Goal: Task Accomplishment & Management: Complete application form

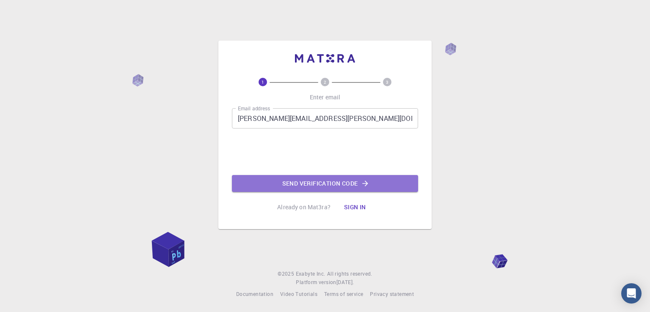
click at [335, 184] on button "Send verification code" at bounding box center [325, 183] width 186 height 17
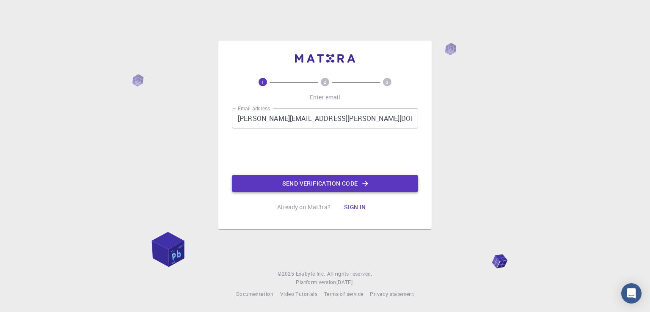
click at [335, 181] on button "Send verification code" at bounding box center [325, 183] width 186 height 17
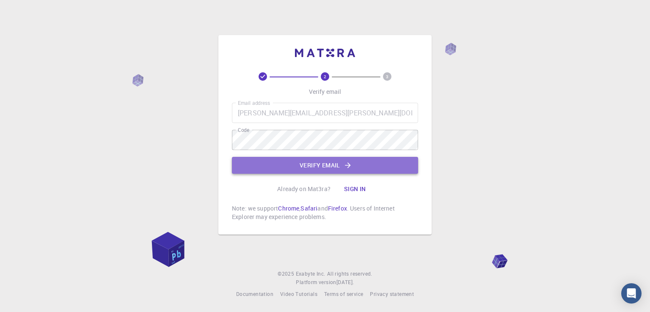
click at [336, 167] on button "Verify email" at bounding box center [325, 165] width 186 height 17
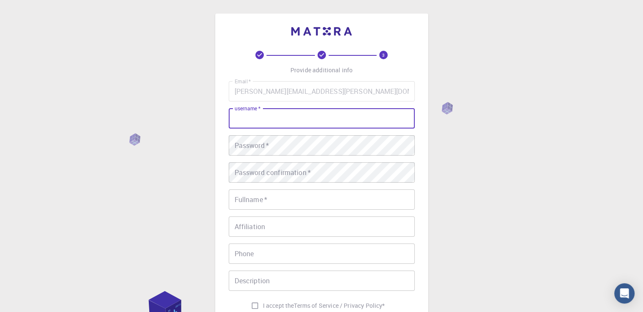
drag, startPoint x: 301, startPoint y: 115, endPoint x: 301, endPoint y: 122, distance: 6.8
click at [301, 122] on input "username   *" at bounding box center [322, 118] width 186 height 20
type input "J"
type input "[PERSON_NAME][EMAIL_ADDRESS][PERSON_NAME][DOMAIN_NAME]"
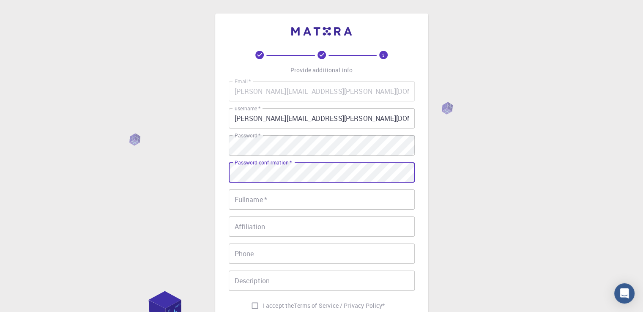
click at [312, 205] on input "Fullname   *" at bounding box center [322, 199] width 186 height 20
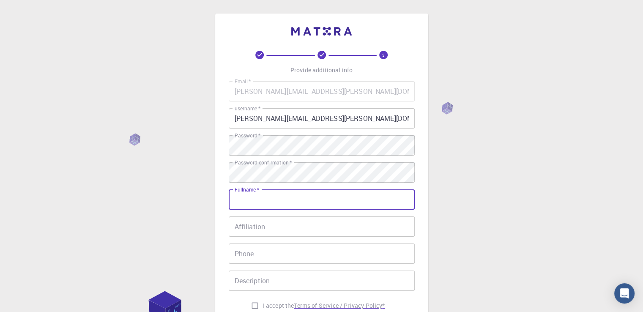
type input "[PERSON_NAME]"
type input "09942465446"
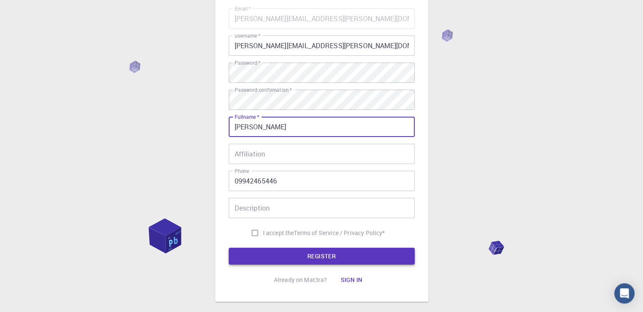
scroll to position [85, 0]
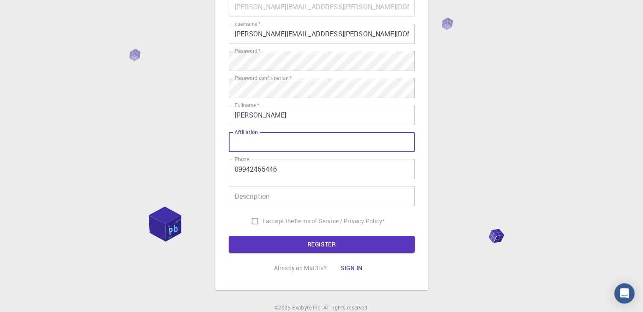
click at [271, 139] on input "Affiliation" at bounding box center [322, 142] width 186 height 20
type input "[PERSON_NAME] University"
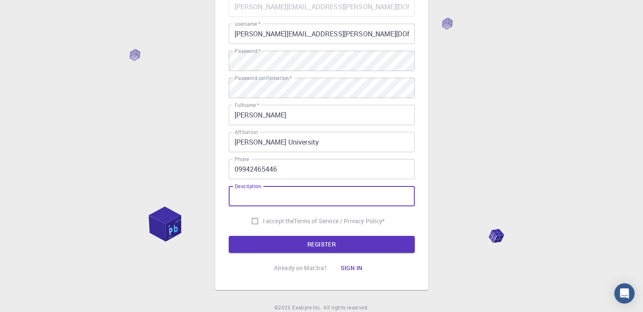
click at [328, 194] on input "Description" at bounding box center [322, 196] width 186 height 20
type input "Faculty"
click at [252, 220] on input "I accept the Terms of Service / Privacy Policy *" at bounding box center [255, 221] width 16 height 16
checkbox input "true"
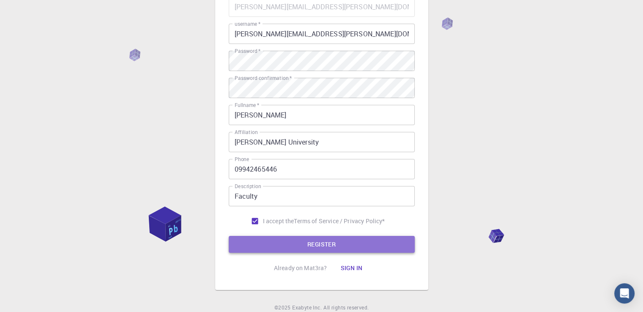
click at [333, 246] on button "REGISTER" at bounding box center [322, 244] width 186 height 17
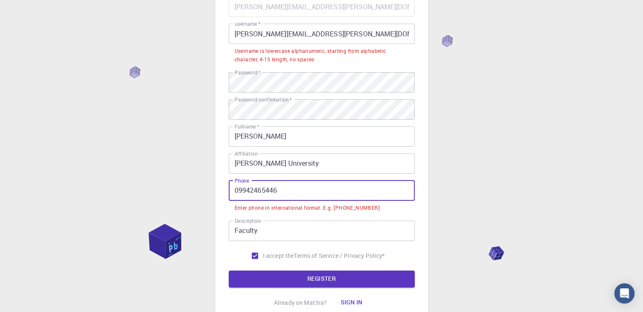
drag, startPoint x: 240, startPoint y: 190, endPoint x: 291, endPoint y: 303, distance: 124.2
click at [206, 206] on div "3 Provide additional info Email   * [PERSON_NAME][EMAIL_ADDRESS][PERSON_NAME][D…" at bounding box center [321, 147] width 643 height 465
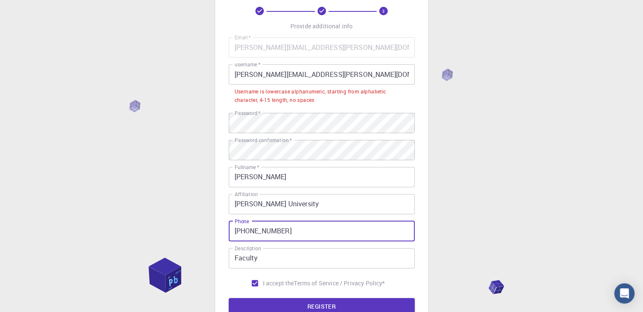
scroll to position [42, 0]
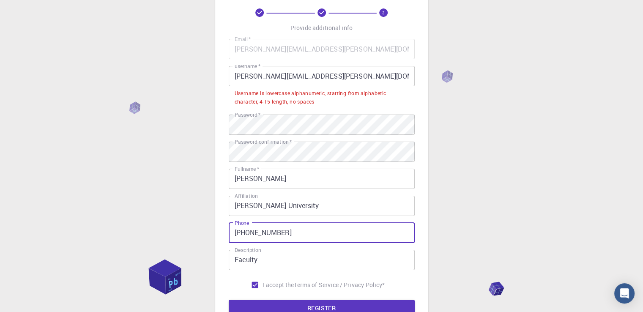
type input "[PHONE_NUMBER]"
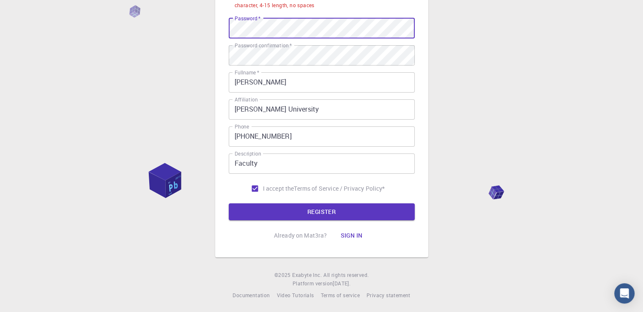
scroll to position [140, 0]
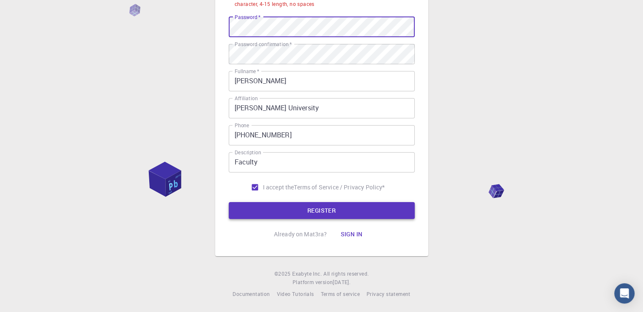
click at [327, 214] on button "REGISTER" at bounding box center [322, 210] width 186 height 17
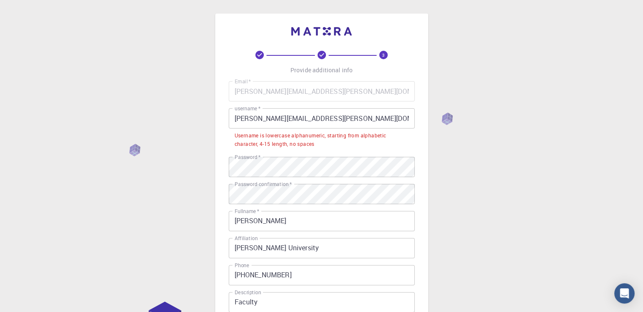
scroll to position [0, 0]
drag, startPoint x: 316, startPoint y: 124, endPoint x: 213, endPoint y: 122, distance: 102.4
click at [213, 122] on div "3 Provide additional info Email   * [PERSON_NAME][EMAIL_ADDRESS][PERSON_NAME][D…" at bounding box center [321, 226] width 643 height 452
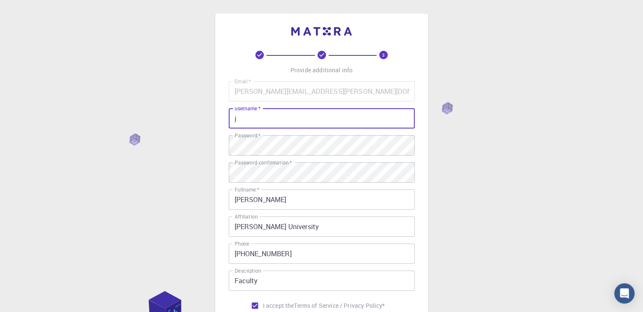
click at [103, 189] on div "3 Provide additional info Email   * [PERSON_NAME][EMAIL_ADDRESS][PERSON_NAME][D…" at bounding box center [321, 215] width 643 height 431
drag, startPoint x: 250, startPoint y: 122, endPoint x: 256, endPoint y: 131, distance: 10.3
click at [250, 122] on input "j" at bounding box center [322, 118] width 186 height 20
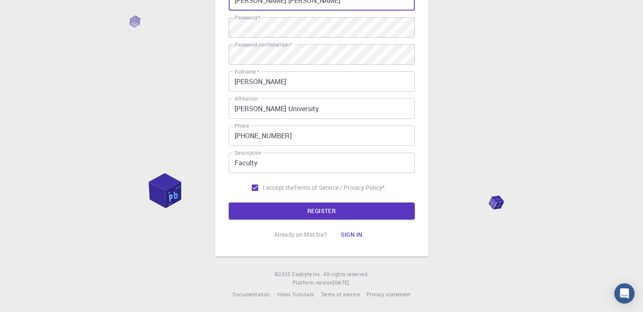
scroll to position [118, 0]
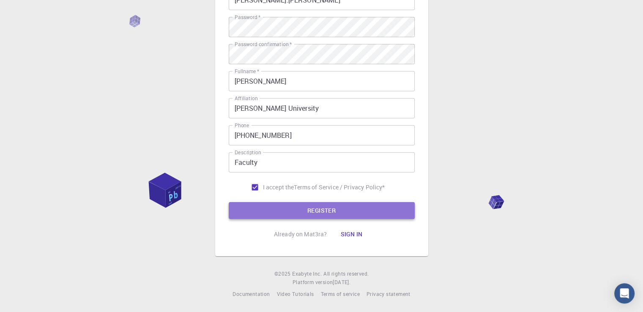
click at [325, 215] on button "REGISTER" at bounding box center [322, 210] width 186 height 17
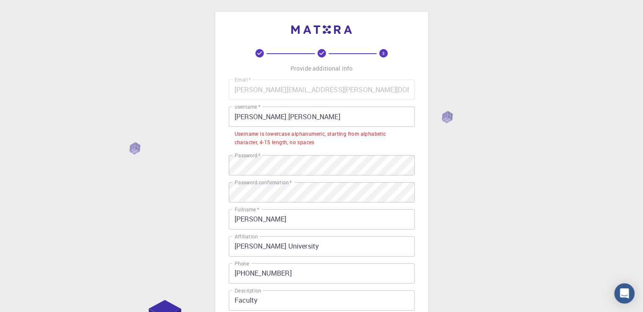
scroll to position [0, 0]
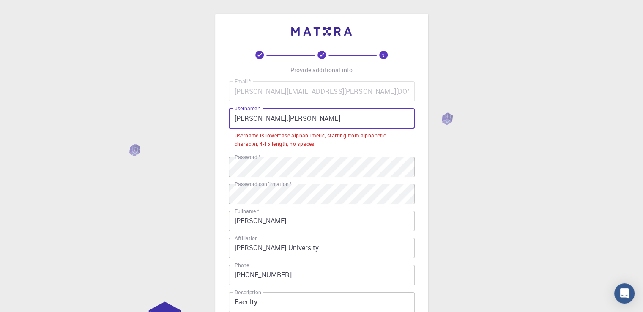
click at [250, 122] on input "[PERSON_NAME].[PERSON_NAME]" at bounding box center [322, 118] width 186 height 20
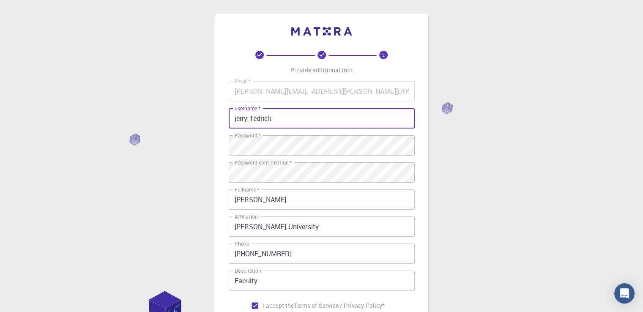
scroll to position [118, 0]
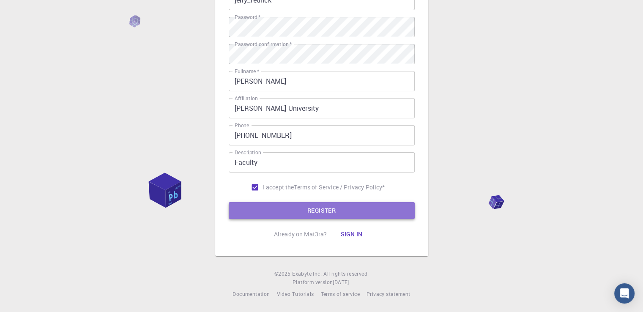
click at [327, 209] on button "REGISTER" at bounding box center [322, 210] width 186 height 17
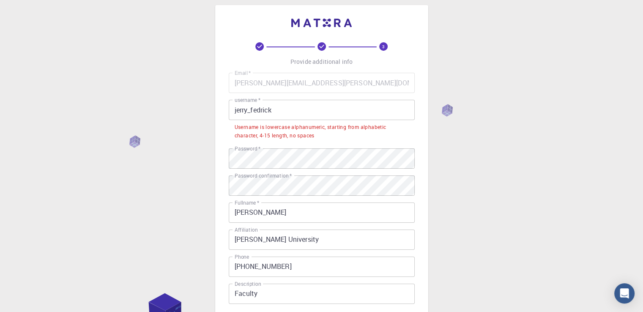
scroll to position [0, 0]
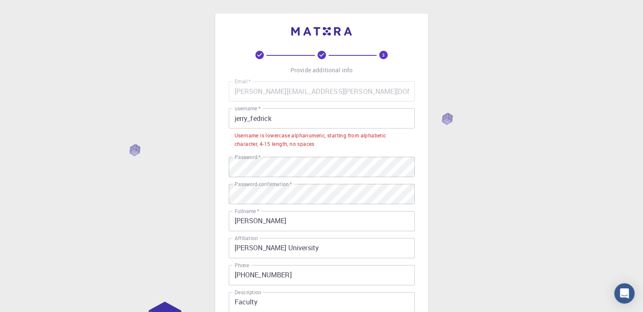
click at [251, 118] on input "jerry_fedrick" at bounding box center [322, 118] width 186 height 20
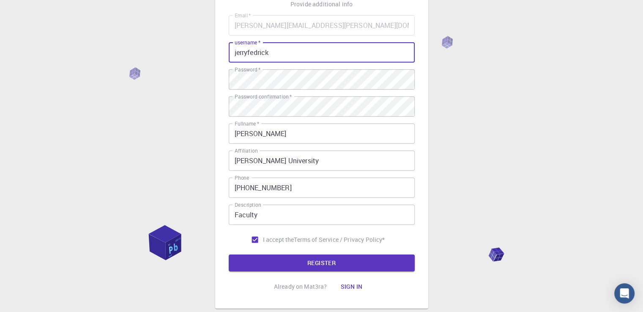
scroll to position [118, 0]
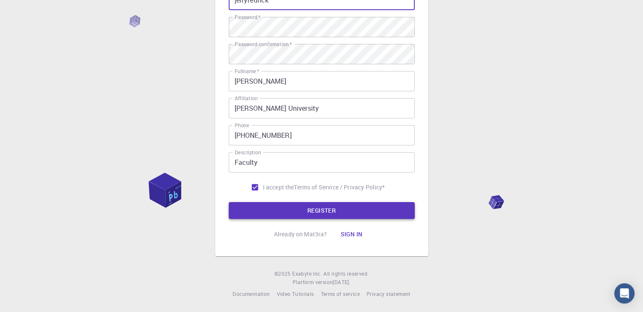
type input "jerryfedrick"
click at [302, 211] on button "REGISTER" at bounding box center [322, 210] width 186 height 17
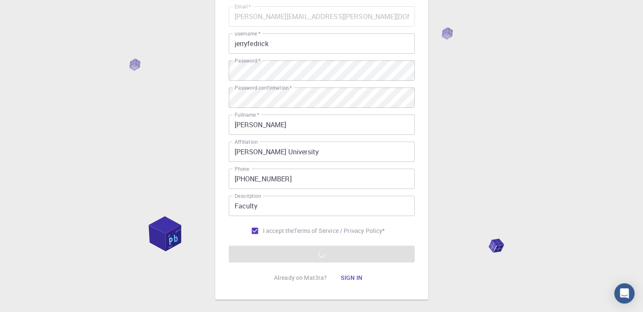
scroll to position [0, 0]
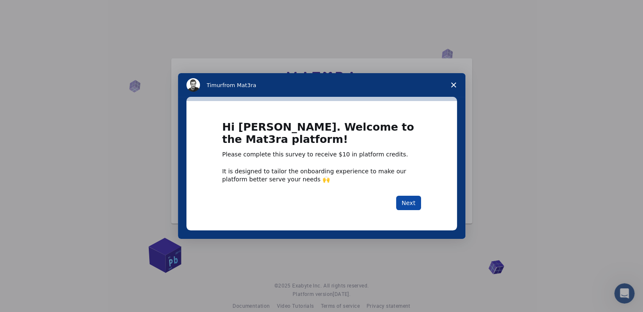
click at [411, 201] on button "Next" at bounding box center [408, 203] width 25 height 14
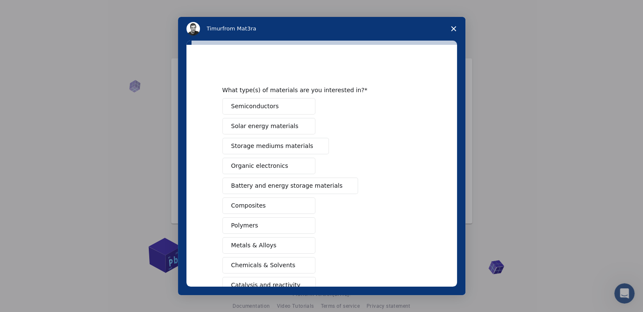
click at [249, 130] on span "Solar energy materials" at bounding box center [264, 126] width 67 height 9
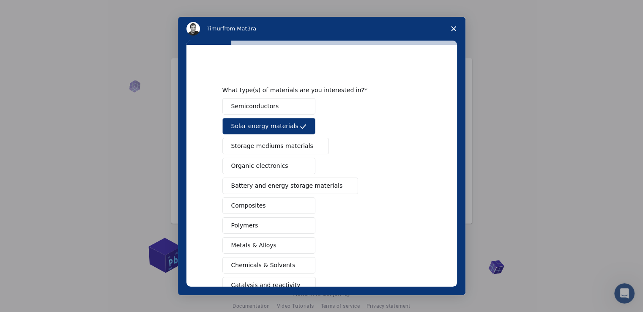
click at [271, 149] on span "Storage mediums materials" at bounding box center [272, 146] width 82 height 9
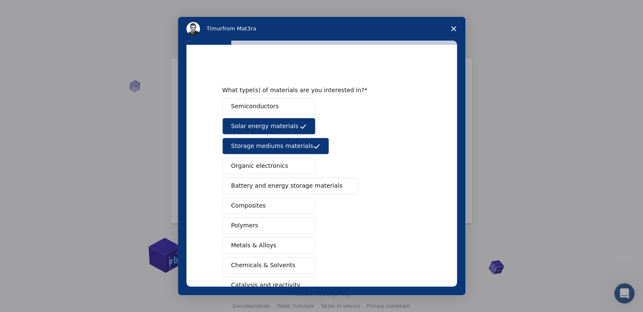
click at [271, 149] on span "Storage mediums materials" at bounding box center [272, 146] width 82 height 9
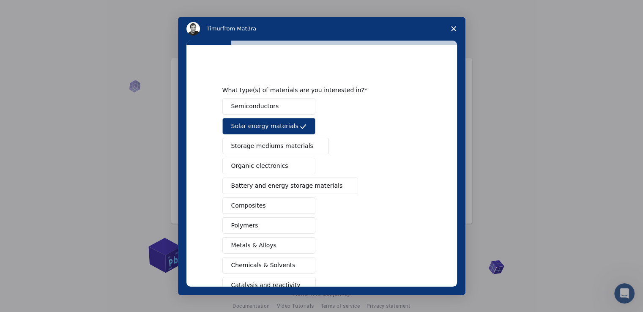
click at [272, 165] on span "Organic electronics" at bounding box center [259, 166] width 57 height 9
click at [255, 224] on button "Polymers" at bounding box center [268, 225] width 93 height 16
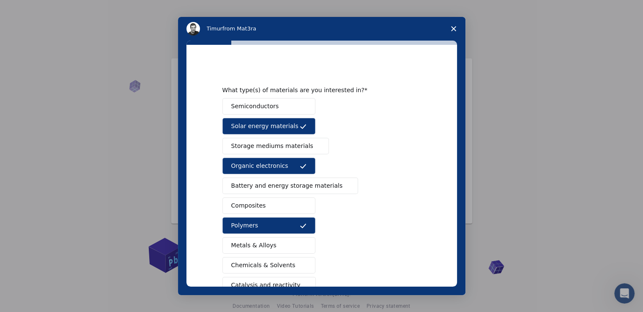
click at [261, 110] on span "Semiconductors" at bounding box center [255, 106] width 48 height 9
click at [280, 184] on span "Battery and energy storage materials" at bounding box center [287, 185] width 112 height 9
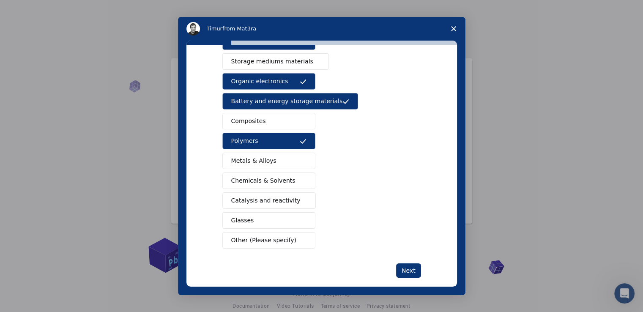
scroll to position [94, 0]
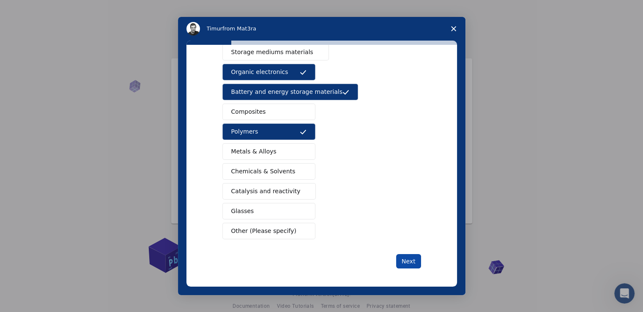
click at [416, 259] on button "Next" at bounding box center [408, 261] width 25 height 14
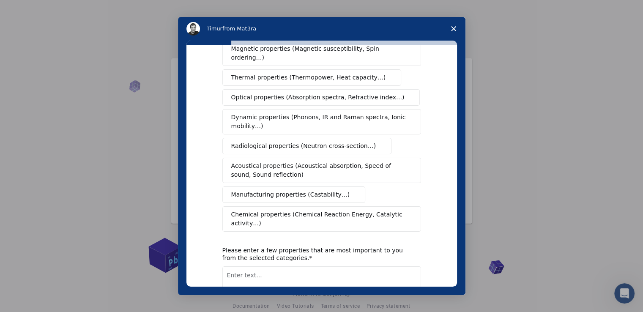
scroll to position [0, 0]
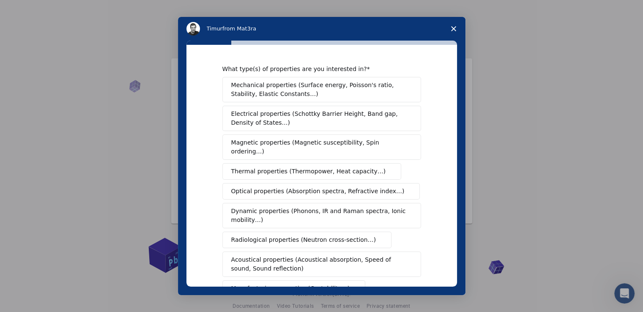
click at [262, 122] on span "Electrical properties (Schottky Barrier Height, Band gap, Density of States…)" at bounding box center [319, 119] width 176 height 18
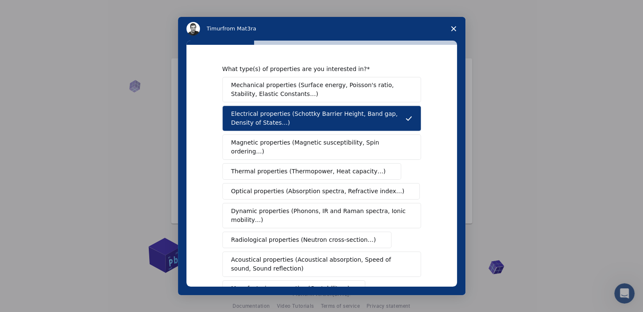
click at [272, 187] on span "Optical properties (Absorption spectra, Refractive index…)" at bounding box center [317, 191] width 173 height 9
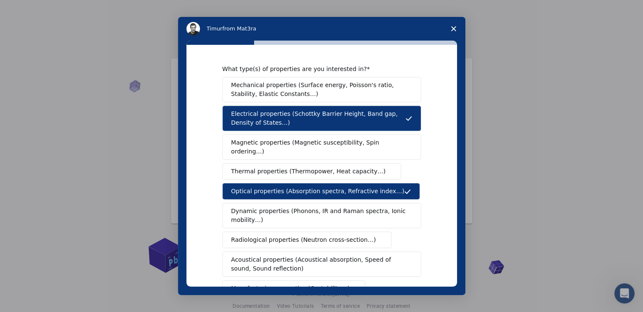
click at [287, 210] on span "Dynamic properties (Phonons, IR and Raman spectra, Ionic mobility…)" at bounding box center [319, 216] width 176 height 18
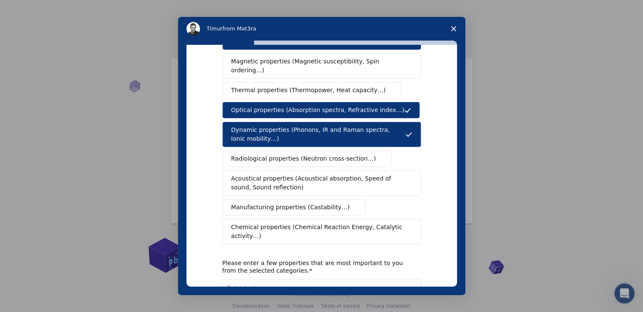
scroll to position [85, 0]
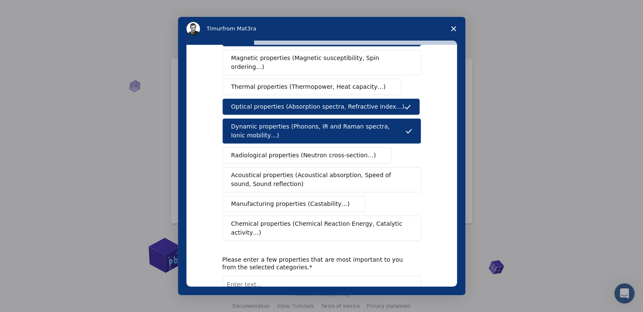
click at [295, 220] on span "Chemical properties (Chemical Reaction Energy, Catalytic activity…)" at bounding box center [318, 229] width 175 height 18
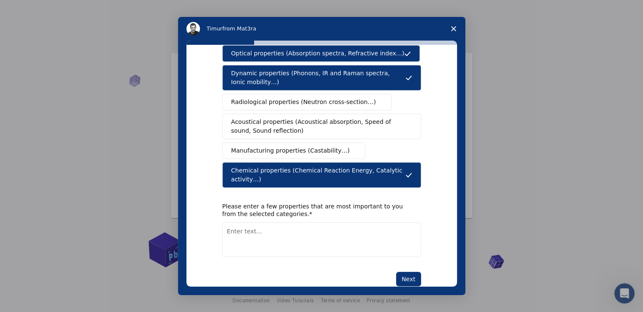
scroll to position [12, 0]
click at [411, 272] on button "Next" at bounding box center [408, 279] width 25 height 14
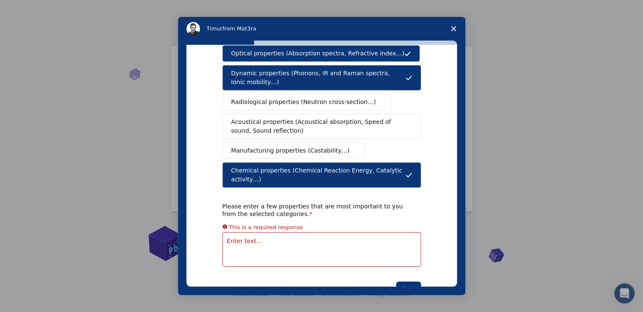
click at [328, 236] on textarea "Enter text..." at bounding box center [321, 249] width 199 height 35
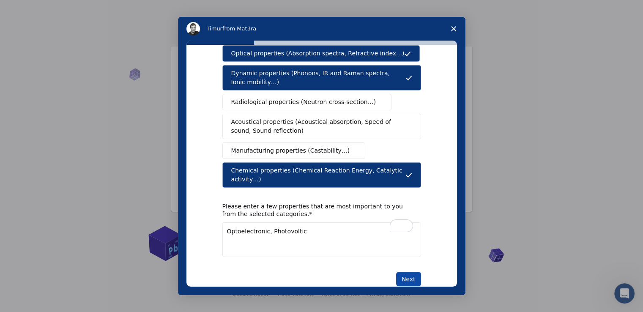
type textarea "Optoelectronic, Photovoltic"
click at [411, 272] on button "Next" at bounding box center [408, 279] width 25 height 14
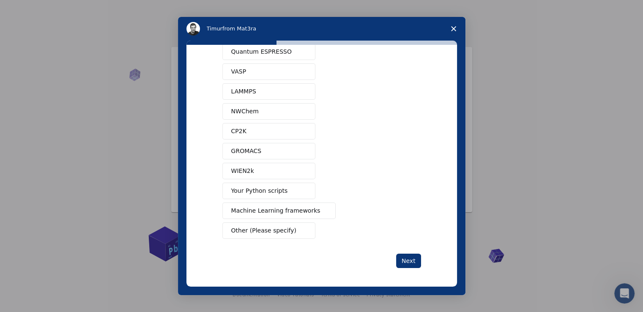
scroll to position [12, 0]
click at [281, 210] on span "Machine Learning frameworks" at bounding box center [275, 210] width 89 height 9
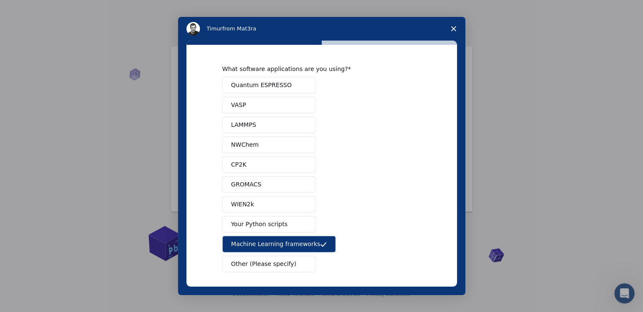
scroll to position [0, 0]
click at [252, 107] on button "VASP" at bounding box center [268, 105] width 93 height 16
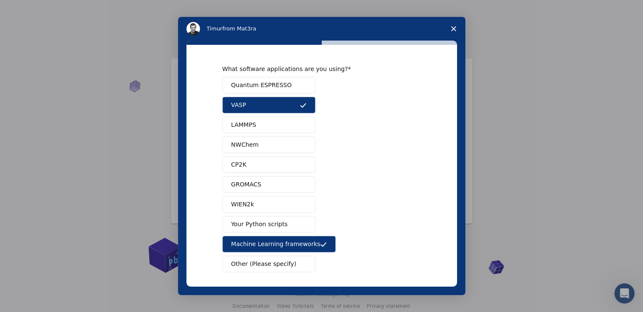
click at [253, 88] on span "Quantum ESPRESSO" at bounding box center [261, 85] width 60 height 9
click at [252, 126] on span "LAMMPS" at bounding box center [243, 125] width 25 height 9
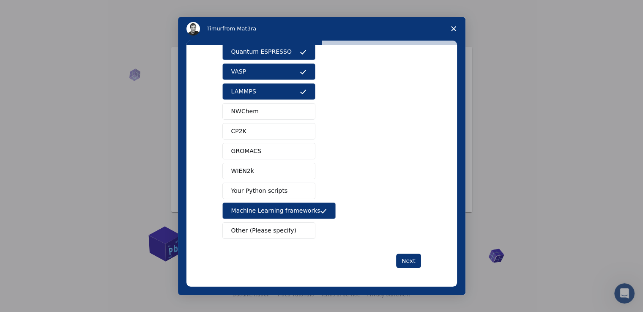
scroll to position [12, 0]
click at [409, 260] on button "Next" at bounding box center [408, 261] width 25 height 14
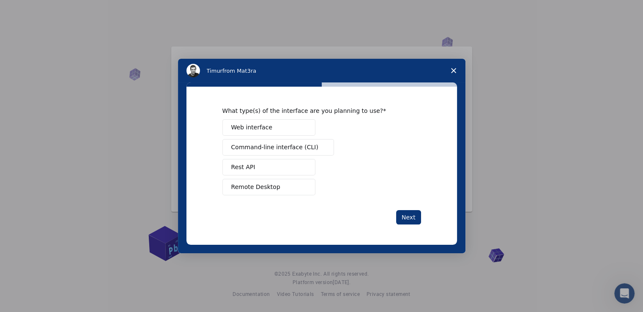
scroll to position [0, 0]
click at [255, 130] on span "Web interface" at bounding box center [251, 127] width 41 height 9
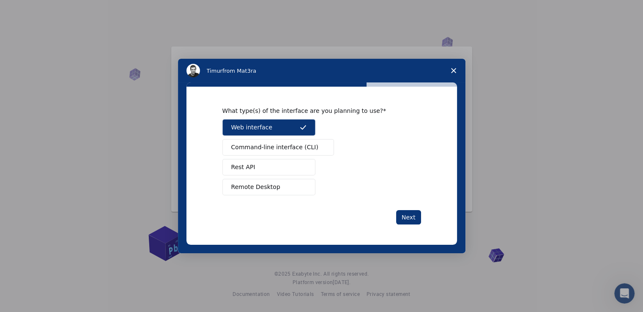
drag, startPoint x: 411, startPoint y: 212, endPoint x: 331, endPoint y: 227, distance: 81.7
click at [331, 227] on div "What type(s) of the interface are you planning to use? Web interface Command-li…" at bounding box center [322, 166] width 271 height 158
click at [403, 219] on button "Next" at bounding box center [408, 217] width 25 height 14
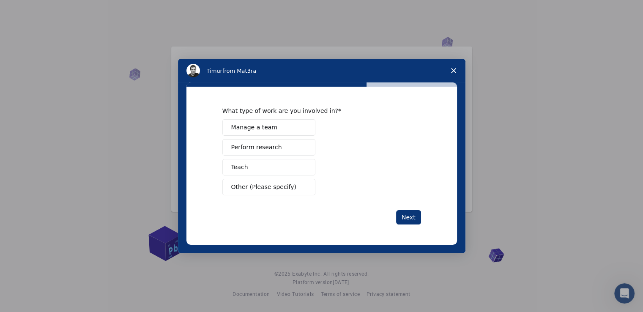
click at [251, 168] on button "Teach" at bounding box center [268, 167] width 93 height 16
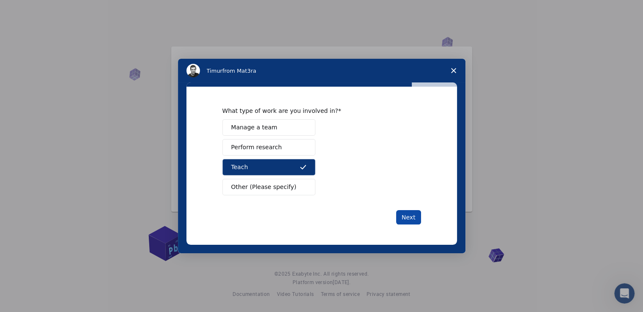
click at [403, 216] on button "Next" at bounding box center [408, 217] width 25 height 14
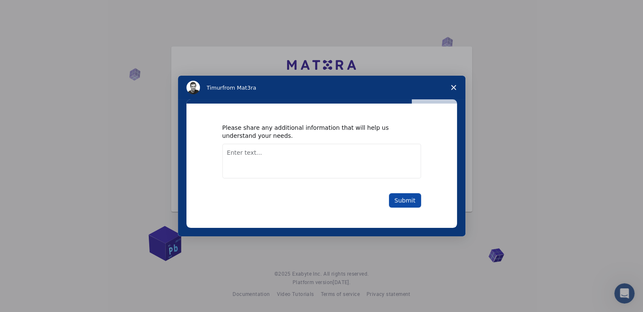
click at [409, 199] on button "Submit" at bounding box center [405, 200] width 32 height 14
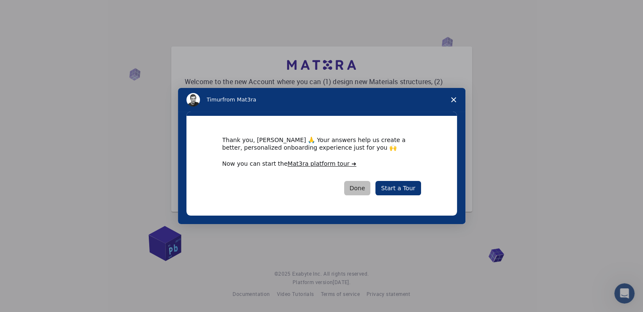
click at [358, 190] on button "Done" at bounding box center [357, 188] width 27 height 14
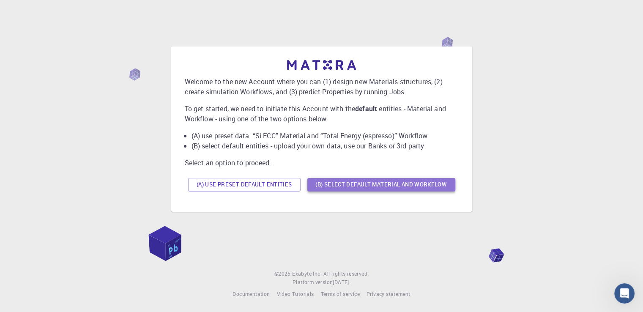
click at [346, 184] on button "(B) Select default material and workflow" at bounding box center [382, 185] width 148 height 14
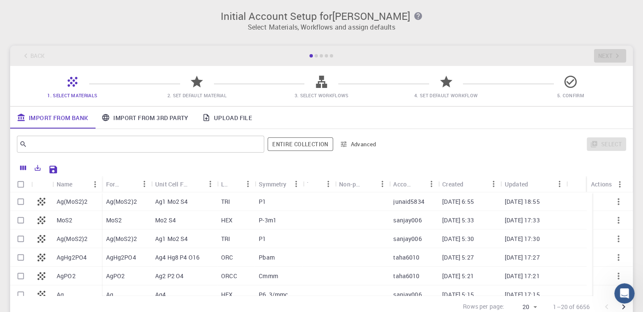
click at [20, 218] on input "Select row" at bounding box center [21, 220] width 16 height 16
checkbox input "true"
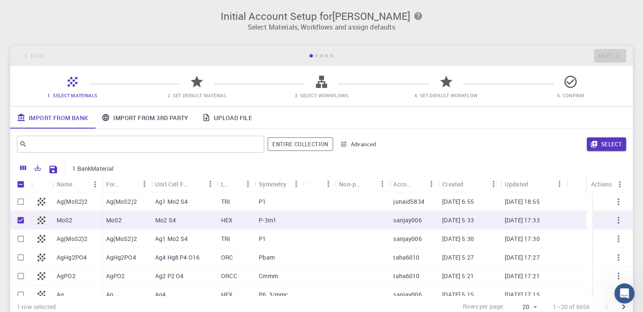
click at [38, 170] on icon "Export" at bounding box center [38, 168] width 8 height 8
click at [49, 217] on li "Print" at bounding box center [67, 216] width 72 height 15
click at [44, 220] on icon at bounding box center [42, 220] width 12 height 12
checkbox input "false"
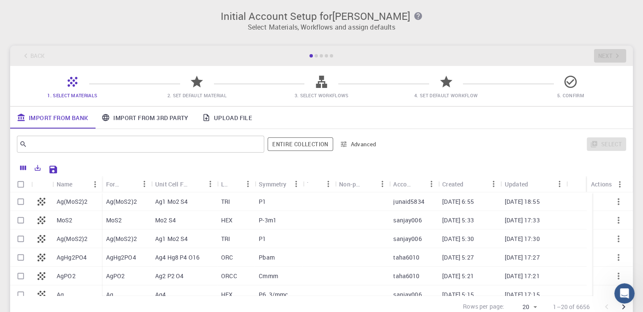
click at [61, 221] on p "MoS2" at bounding box center [65, 220] width 16 height 8
checkbox input "true"
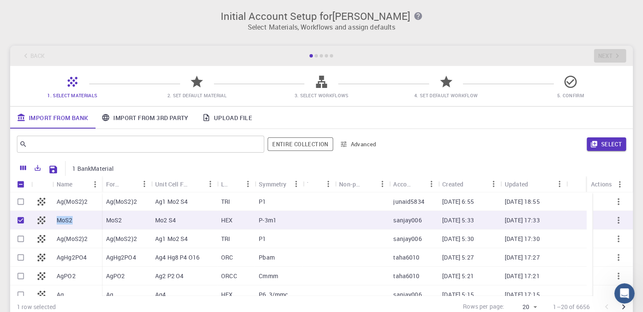
click at [61, 221] on p "MoS2" at bounding box center [65, 220] width 16 height 8
checkbox input "false"
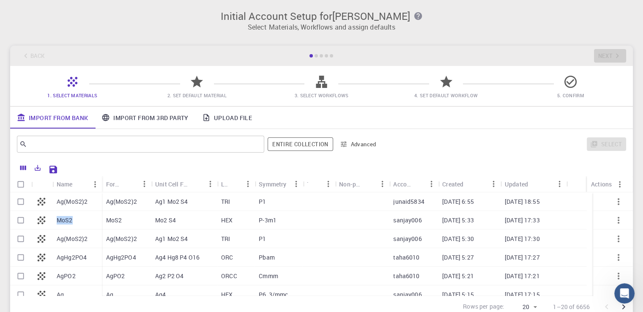
click at [61, 221] on p "MoS2" at bounding box center [65, 220] width 16 height 8
checkbox input "true"
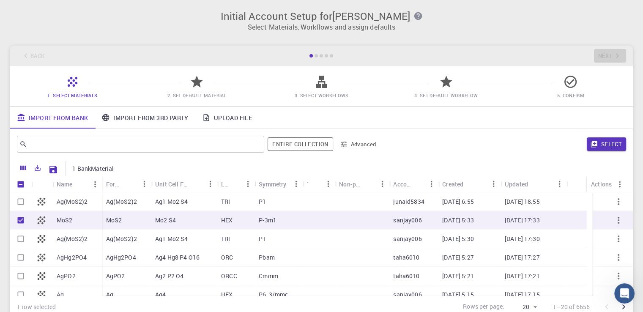
click at [61, 221] on p "MoS2" at bounding box center [65, 220] width 16 height 8
checkbox input "false"
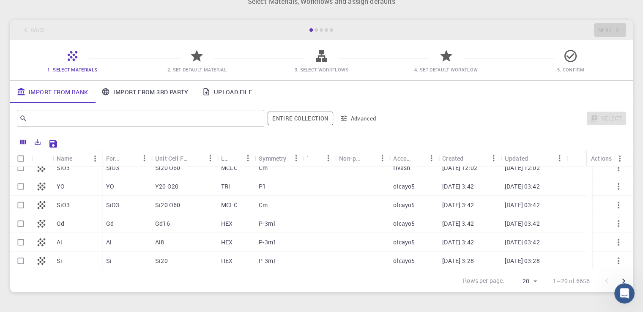
scroll to position [72, 0]
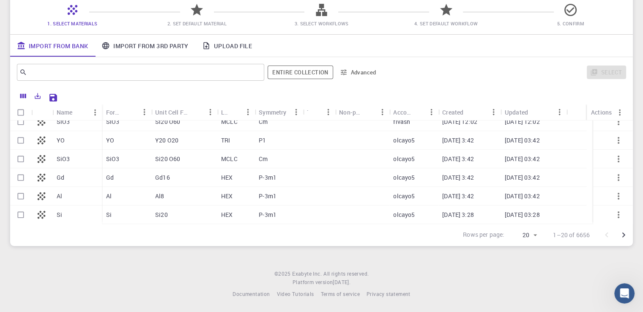
click at [18, 214] on input "Select row" at bounding box center [21, 215] width 16 height 16
checkbox input "true"
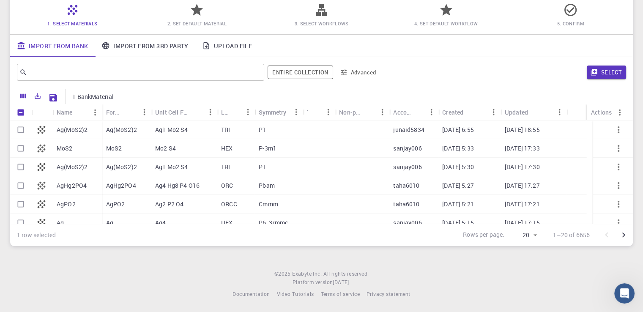
scroll to position [0, 0]
click at [19, 151] on input "Select row" at bounding box center [21, 148] width 16 height 16
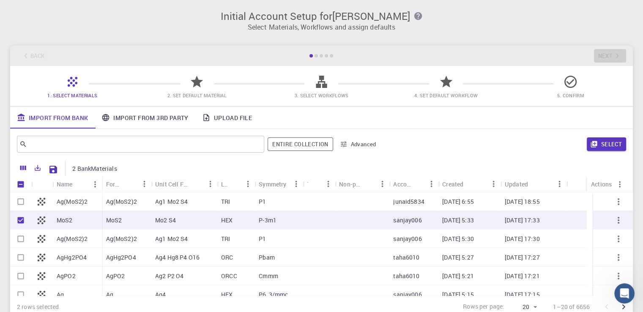
click at [19, 224] on input "Unselect row" at bounding box center [21, 220] width 16 height 16
checkbox input "false"
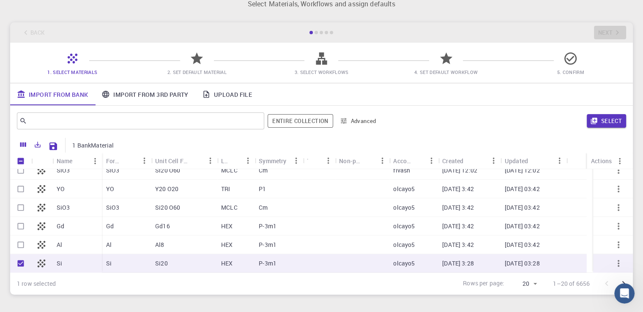
scroll to position [72, 0]
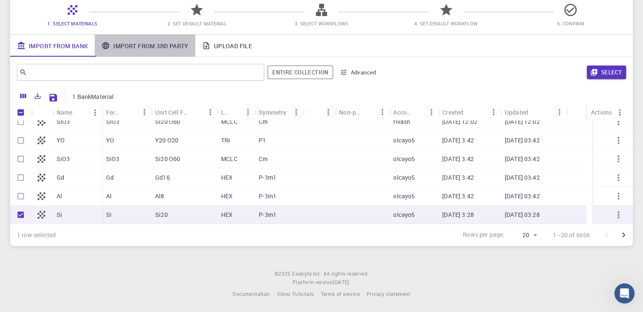
click at [154, 49] on link "Import From 3rd Party" at bounding box center [145, 46] width 100 height 22
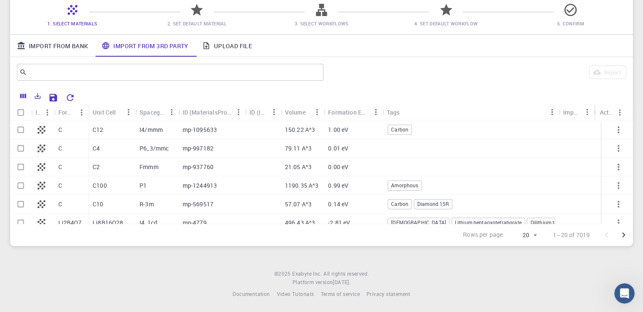
click at [403, 206] on span "Carbon" at bounding box center [399, 203] width 23 height 7
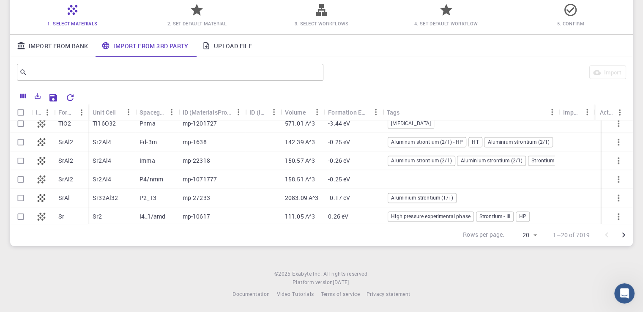
scroll to position [939, 0]
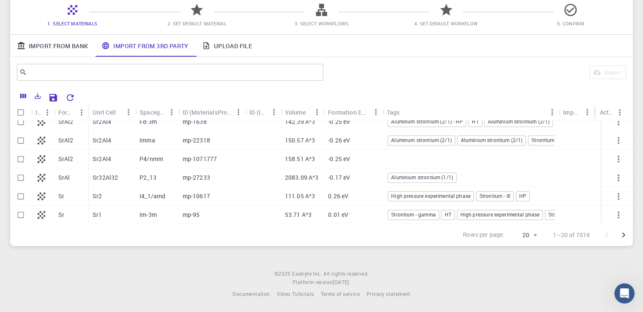
click at [243, 42] on link "Upload File" at bounding box center [226, 46] width 63 height 22
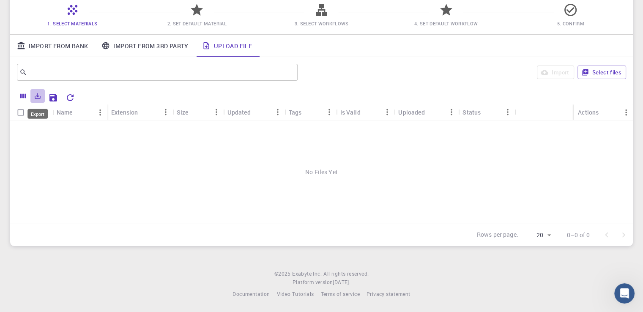
click at [38, 99] on icon "Export" at bounding box center [38, 96] width 8 height 8
click at [408, 73] on div "Import Select files" at bounding box center [463, 72] width 325 height 20
